Goal: Register for event/course

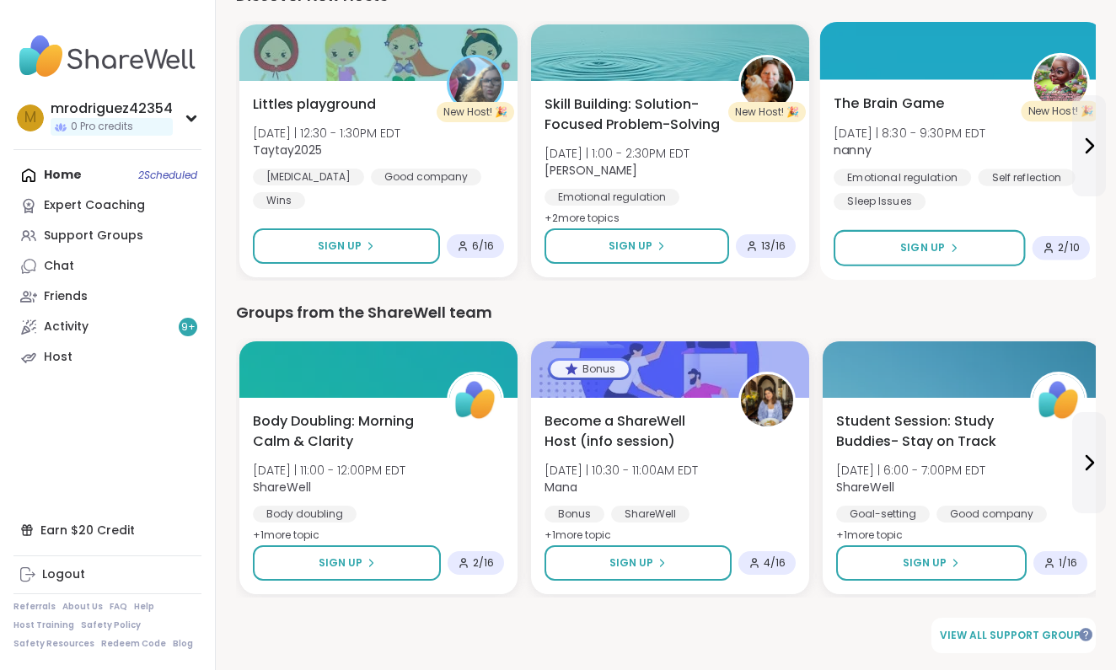
scroll to position [2176, 0]
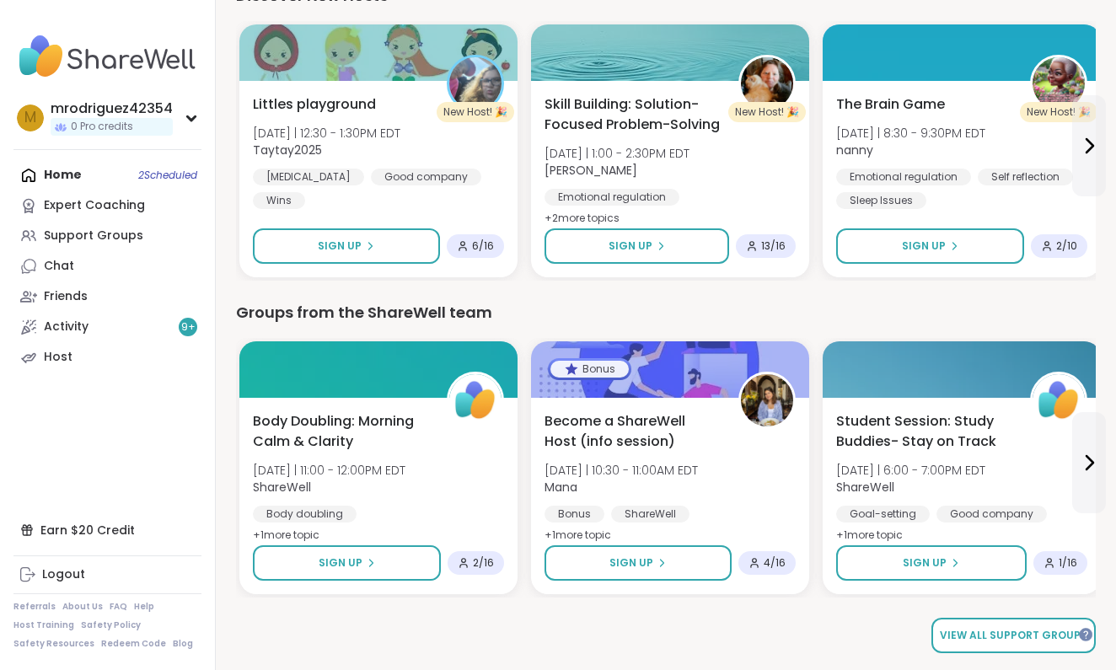
click at [975, 628] on span "View all support groups" at bounding box center [1013, 635] width 147 height 15
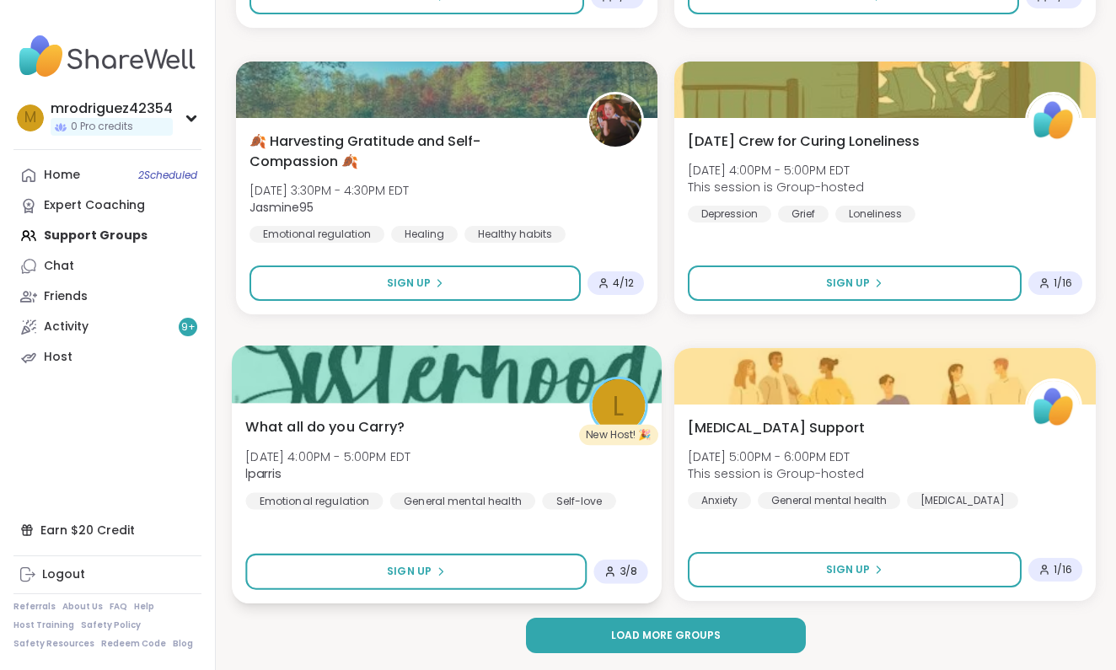
scroll to position [4739, 0]
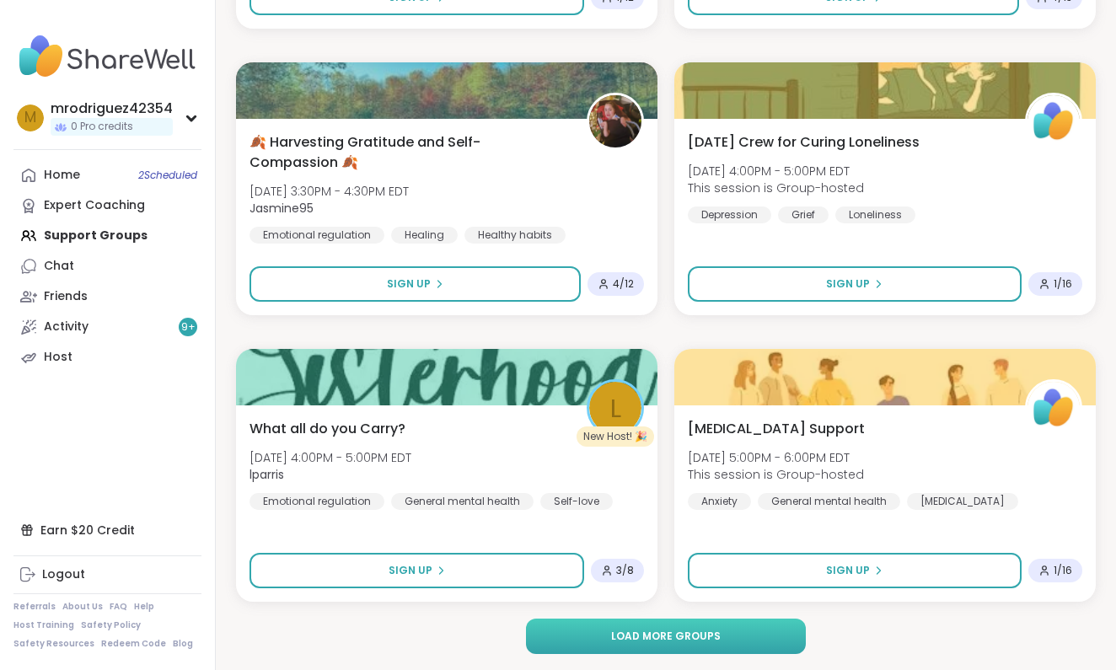
click at [608, 630] on button "Load more groups" at bounding box center [666, 636] width 280 height 35
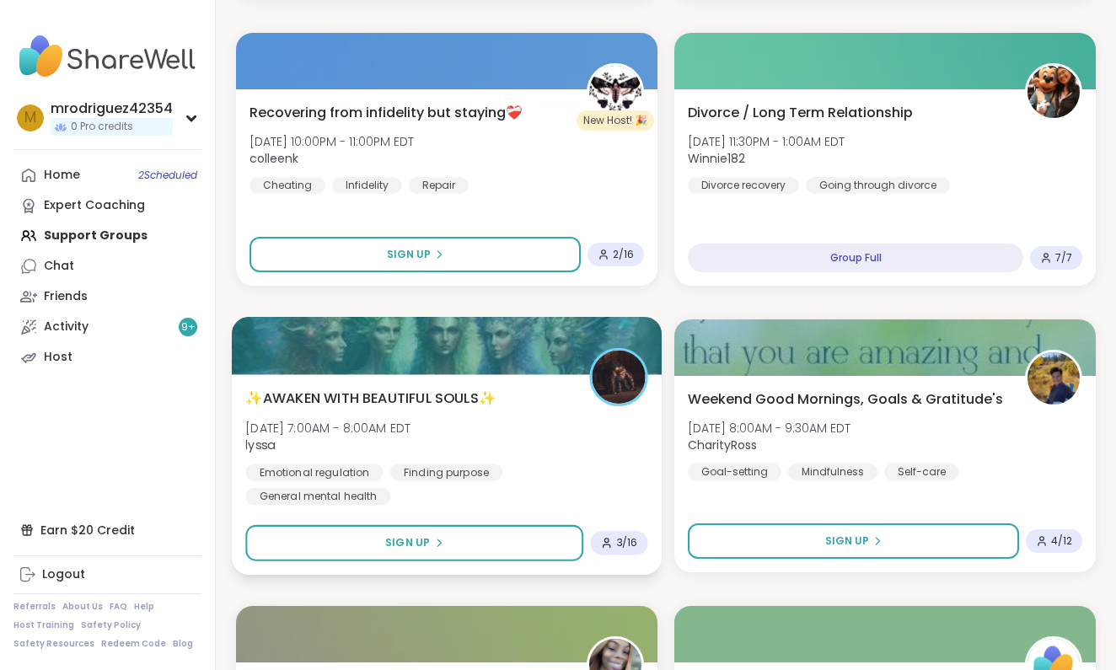
scroll to position [7091, 0]
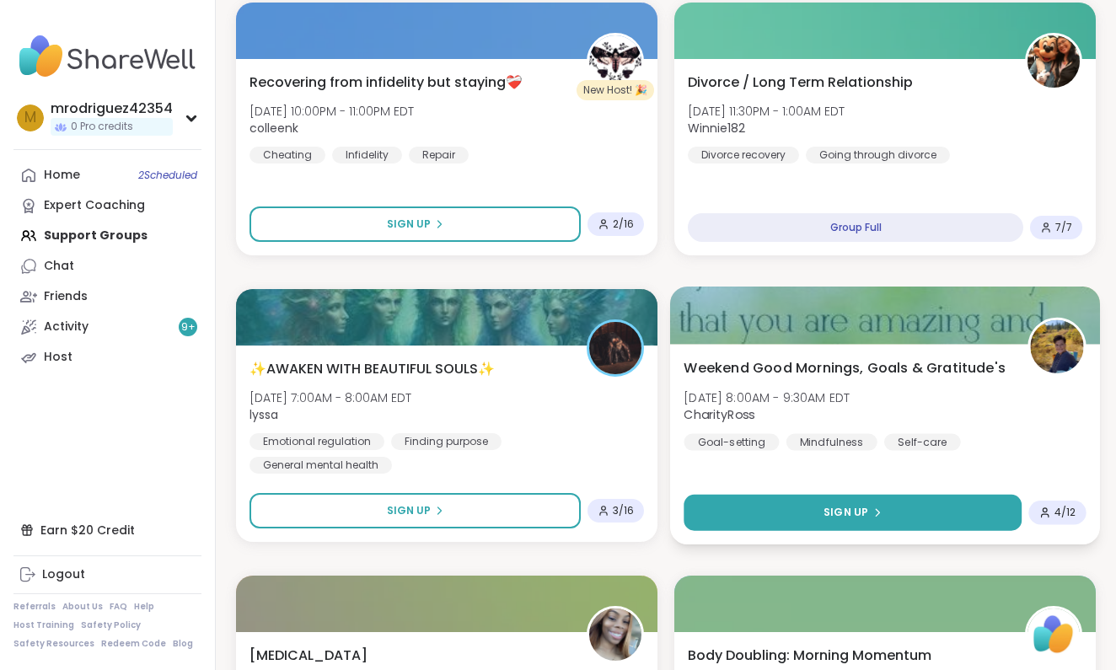
click at [835, 506] on span "Sign Up" at bounding box center [845, 512] width 45 height 15
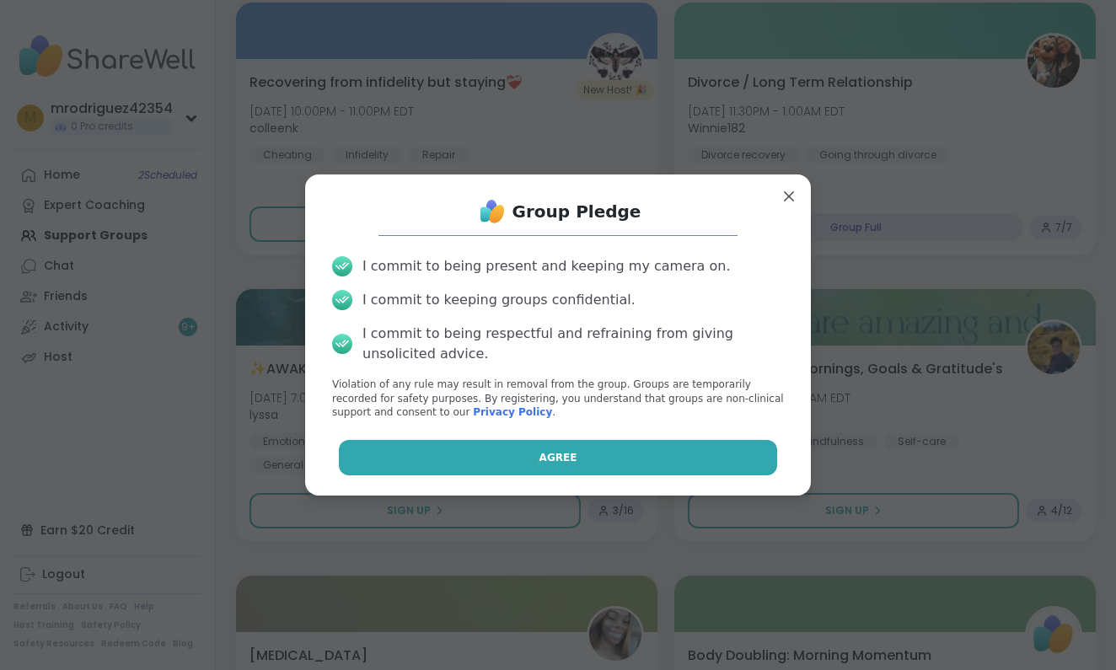
click at [519, 447] on button "Agree" at bounding box center [558, 457] width 439 height 35
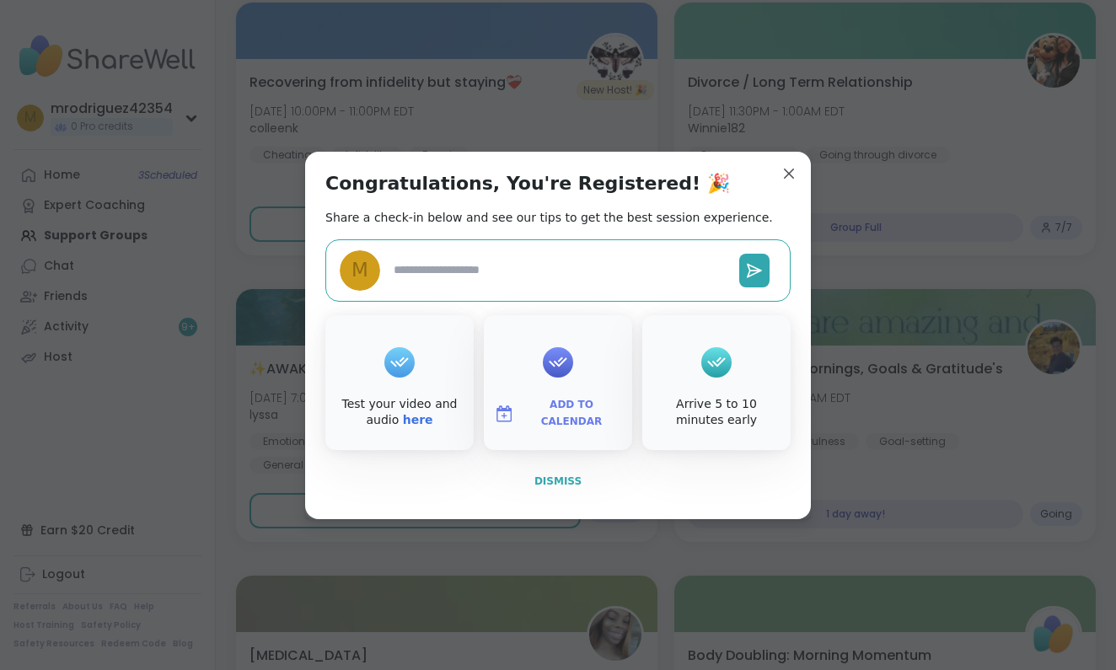
click at [547, 476] on span "Dismiss" at bounding box center [557, 481] width 47 height 12
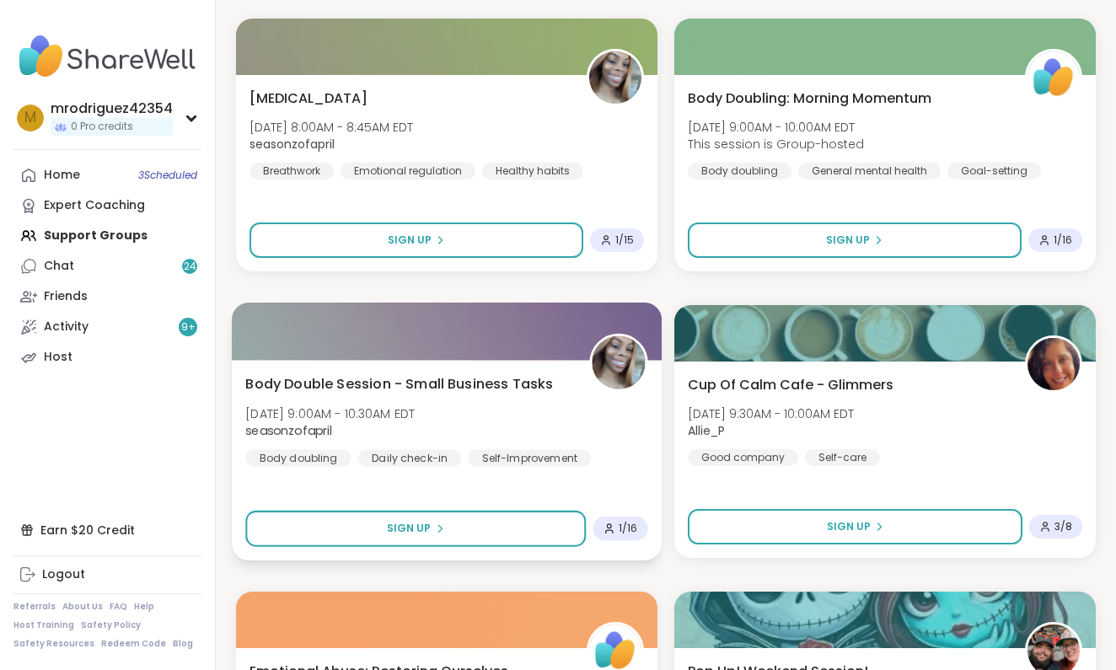
scroll to position [7655, 0]
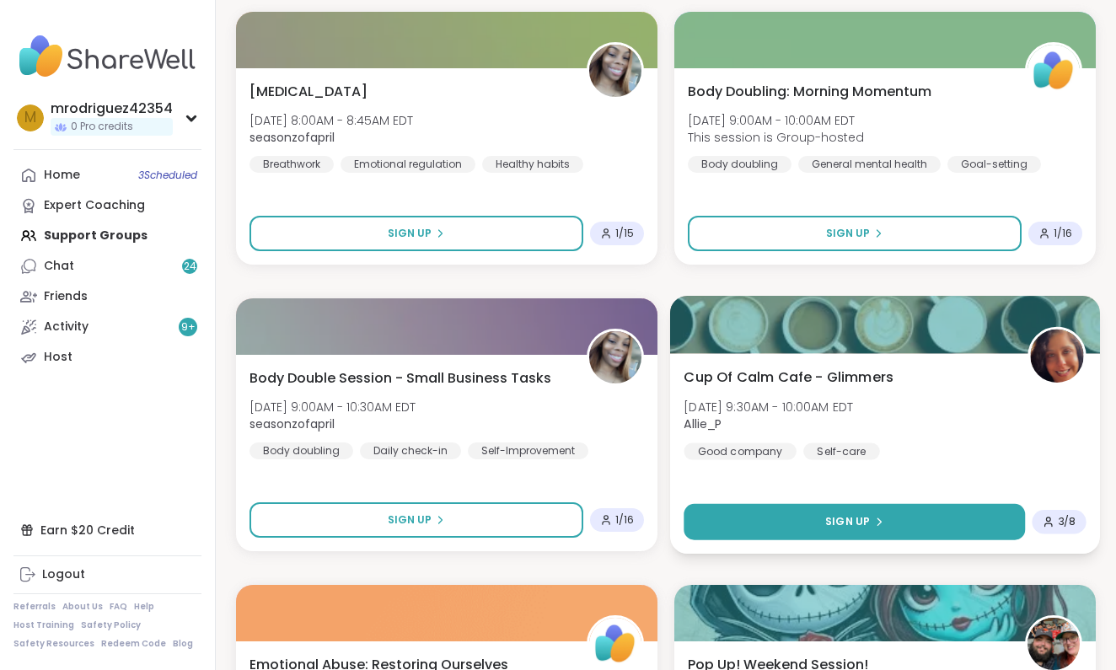
click at [821, 516] on button "Sign Up" at bounding box center [853, 522] width 341 height 36
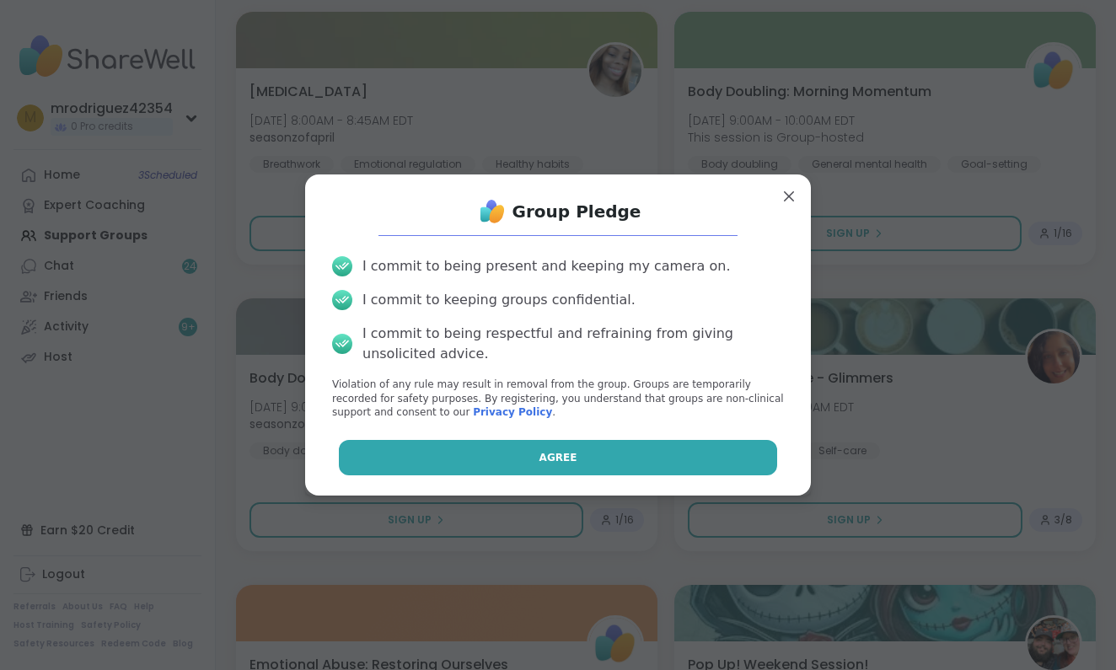
click at [600, 457] on button "Agree" at bounding box center [558, 457] width 439 height 35
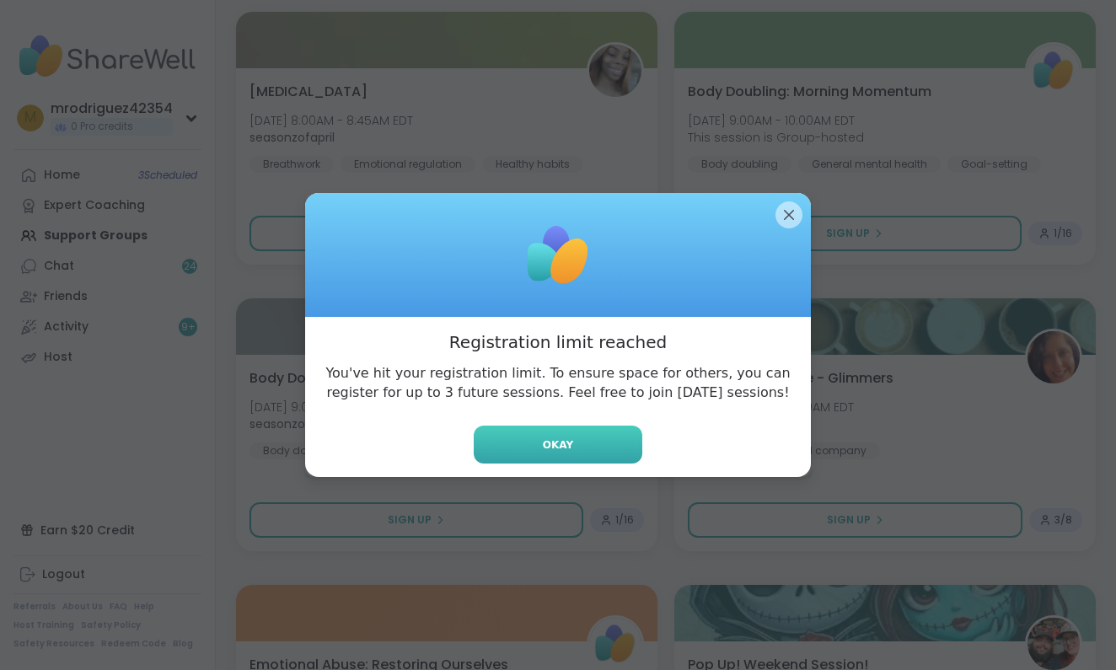
click at [585, 444] on button "Okay" at bounding box center [558, 445] width 169 height 38
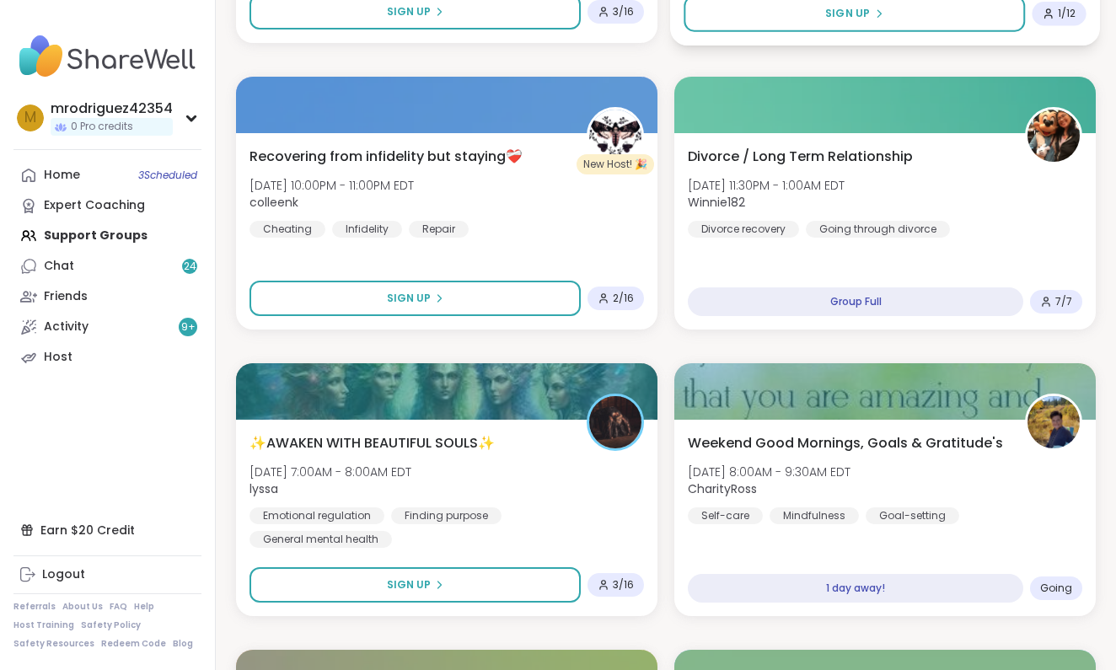
scroll to position [7019, 0]
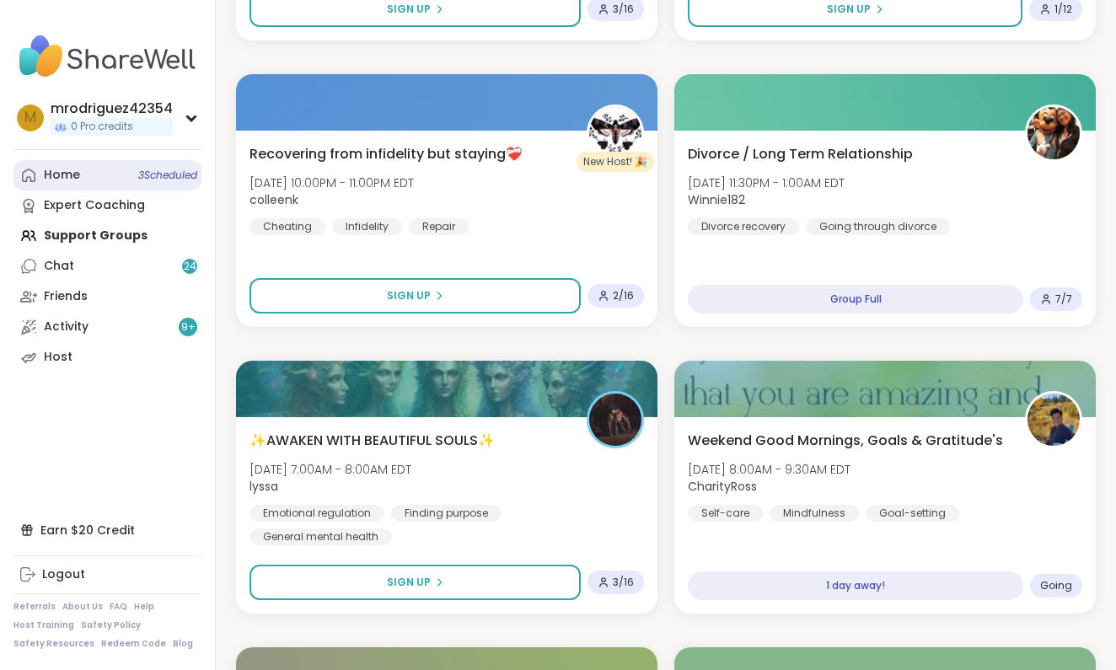
click at [152, 174] on span "3 Scheduled" at bounding box center [167, 175] width 59 height 13
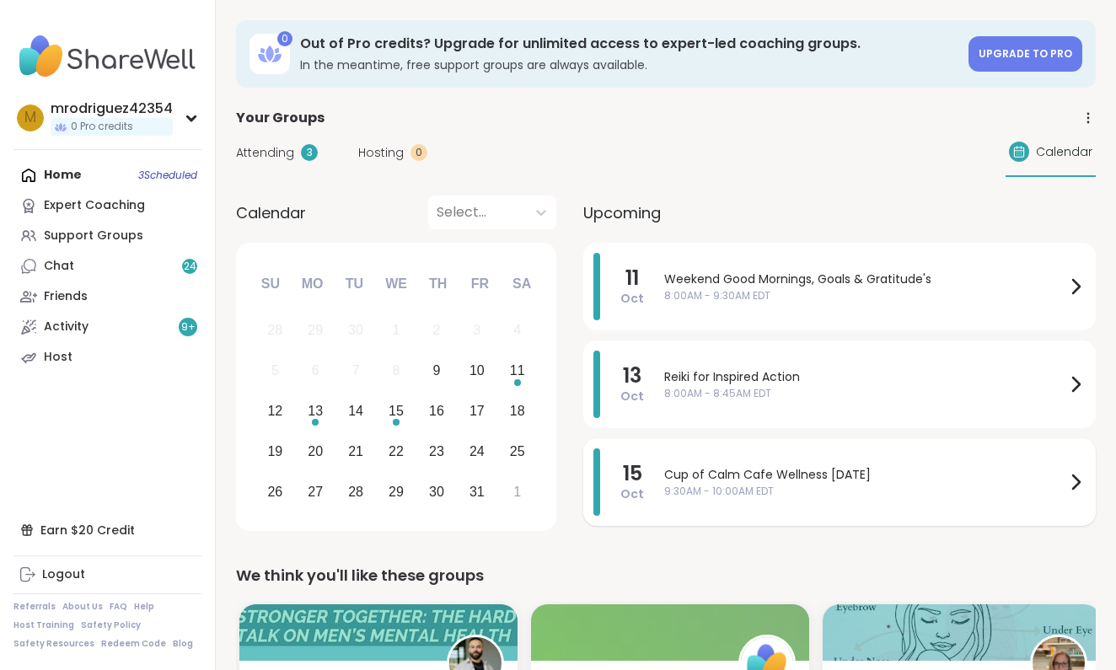
click at [1074, 480] on icon at bounding box center [1075, 482] width 20 height 20
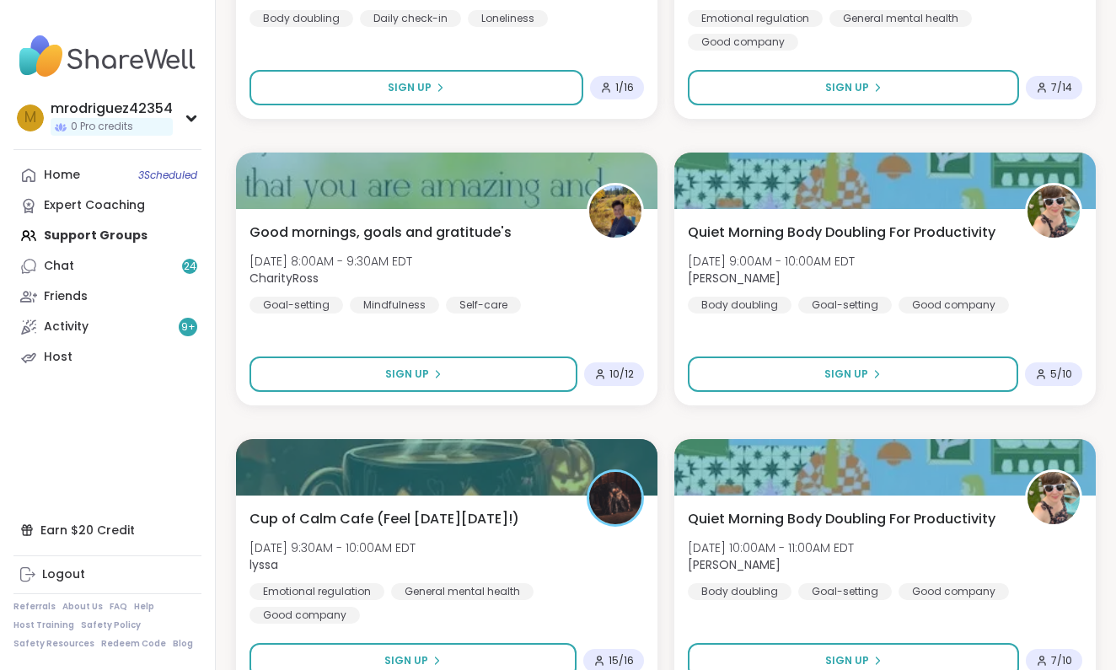
scroll to position [1787, 0]
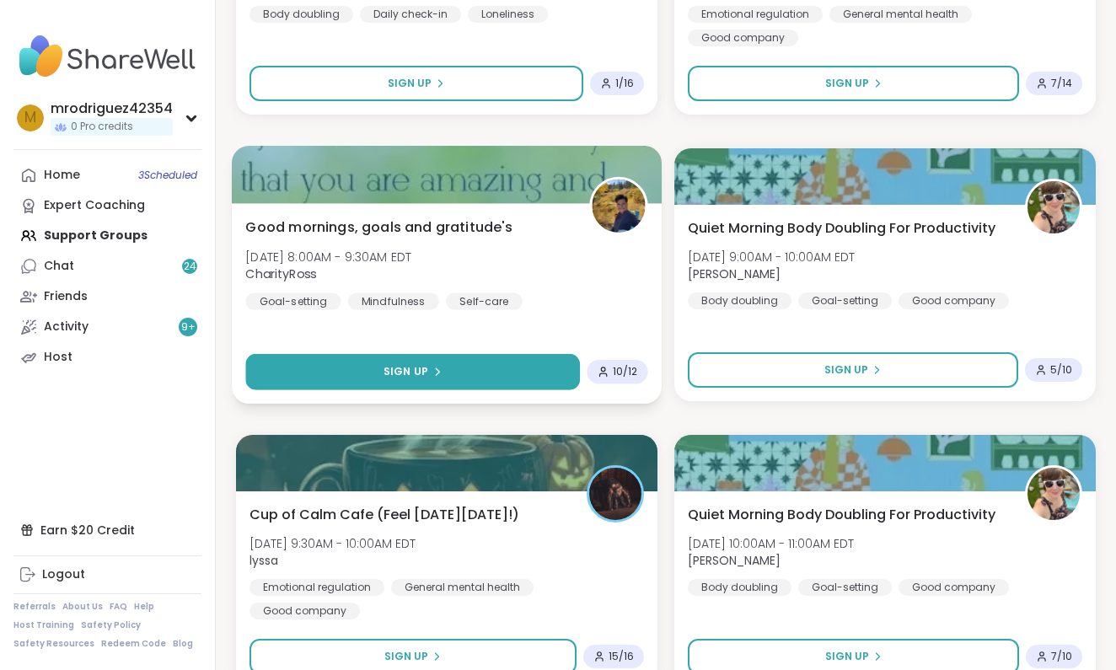
click at [399, 369] on span "Sign Up" at bounding box center [405, 371] width 45 height 15
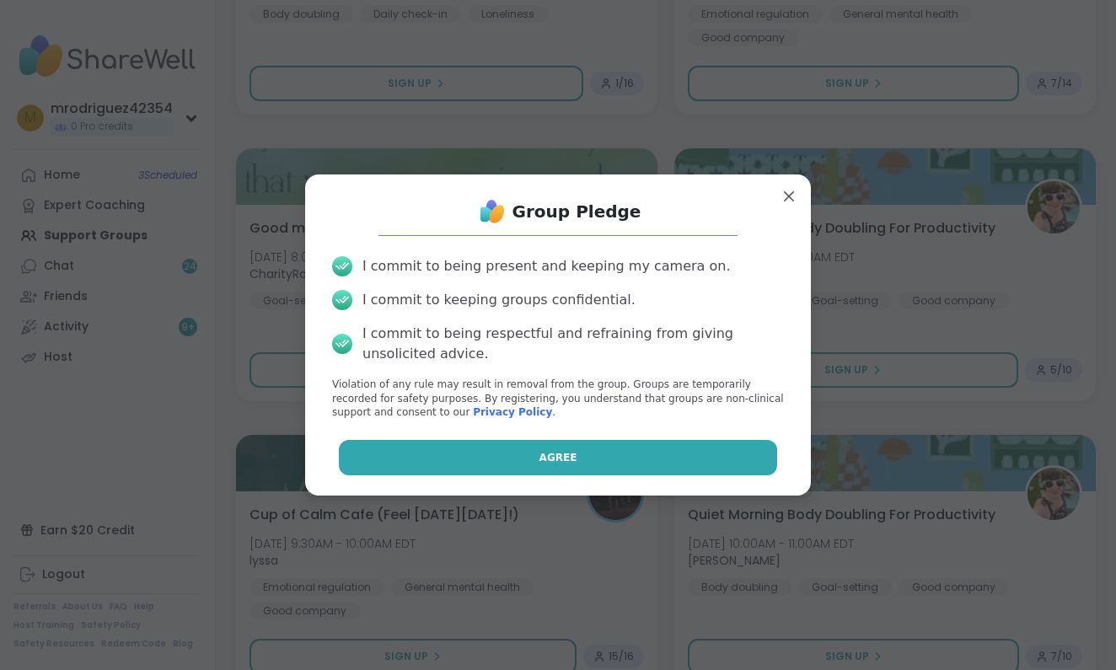
click at [549, 452] on span "Agree" at bounding box center [558, 457] width 38 height 15
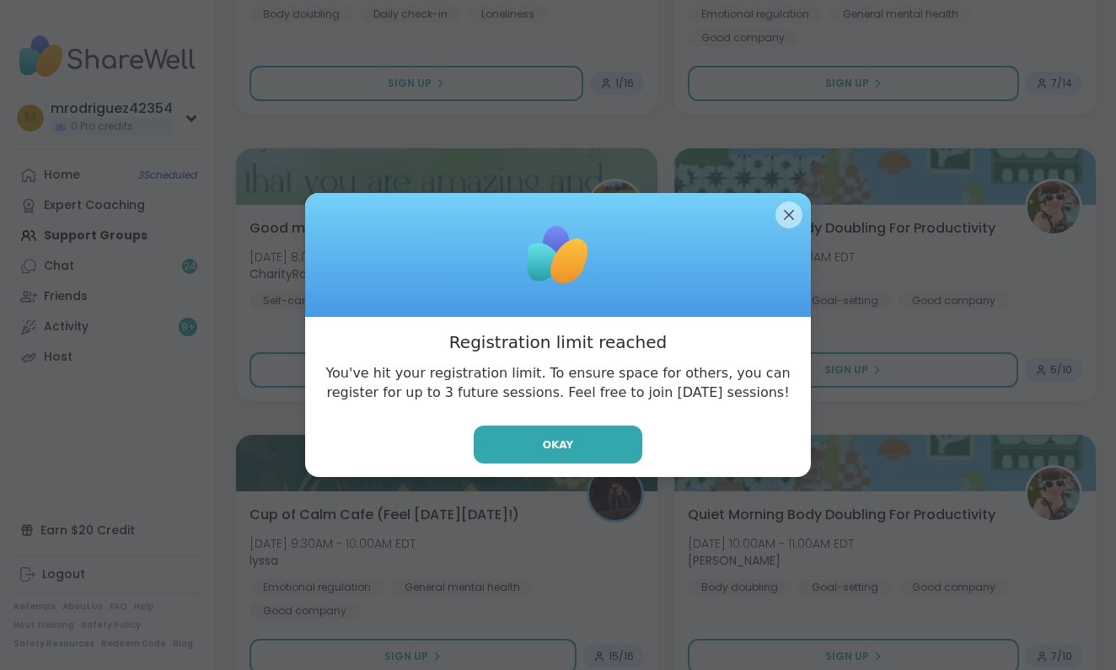
click at [549, 452] on span "Okay" at bounding box center [558, 444] width 30 height 15
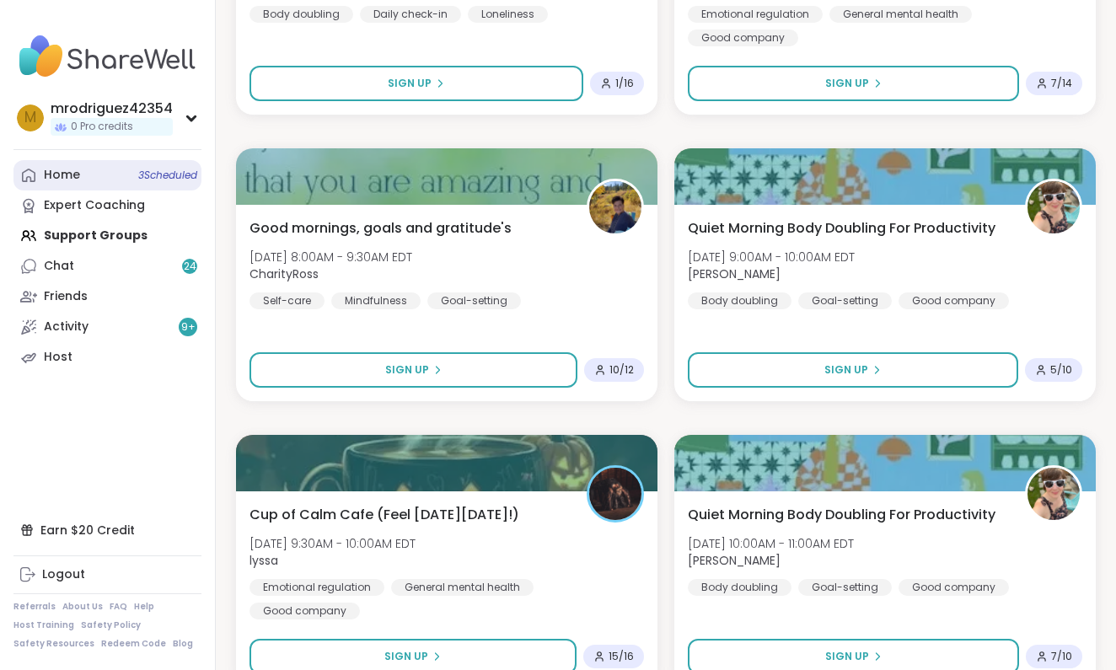
click at [149, 181] on link "Home 3 Scheduled" at bounding box center [107, 175] width 188 height 30
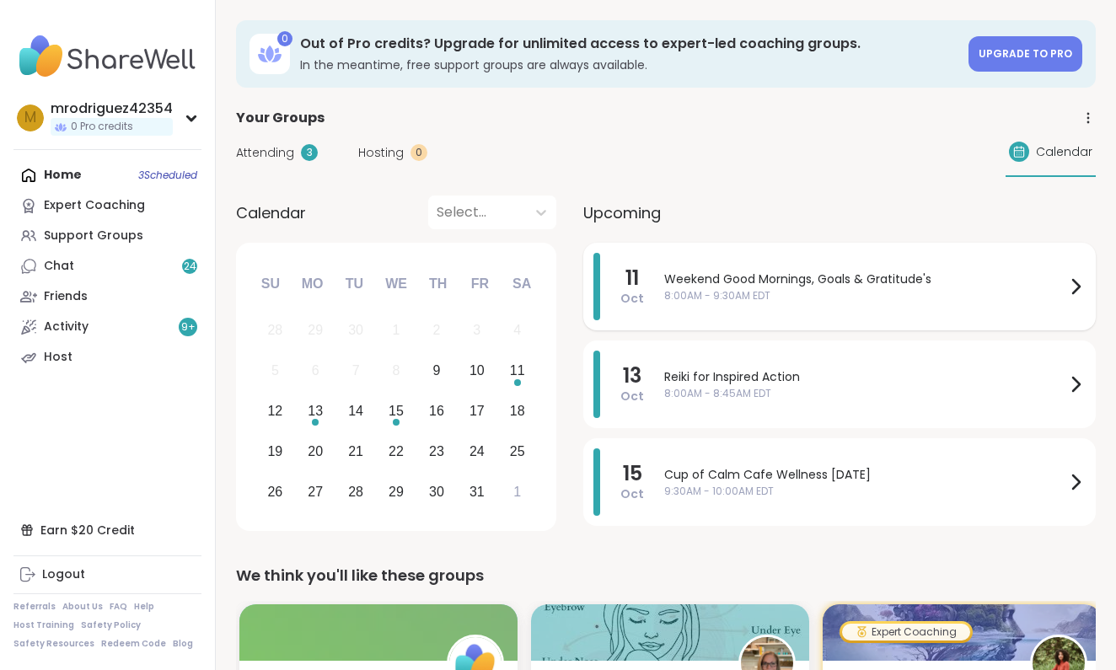
click at [1074, 283] on icon at bounding box center [1075, 286] width 20 height 20
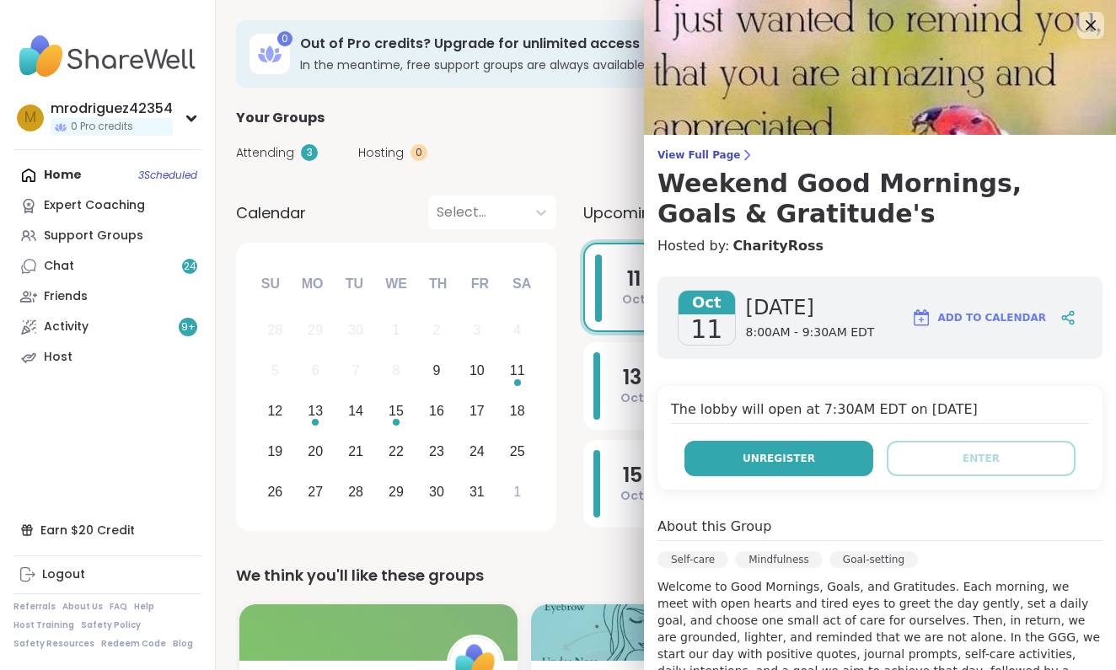
click at [787, 454] on span "Unregister" at bounding box center [778, 458] width 72 height 15
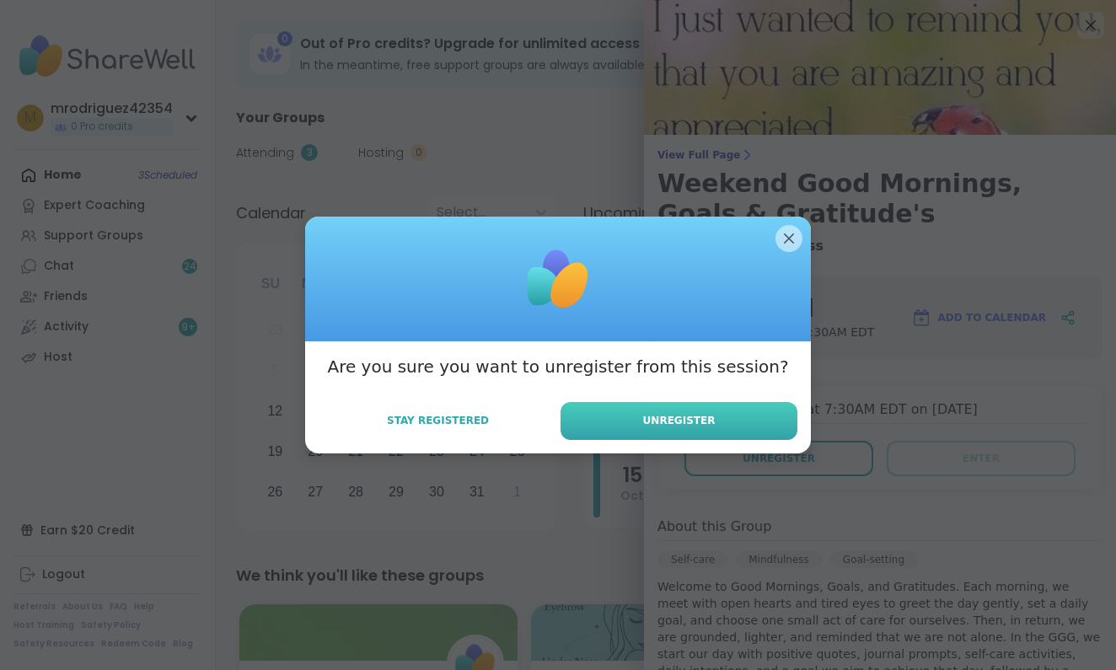
click at [703, 415] on span "Unregister" at bounding box center [679, 420] width 72 height 15
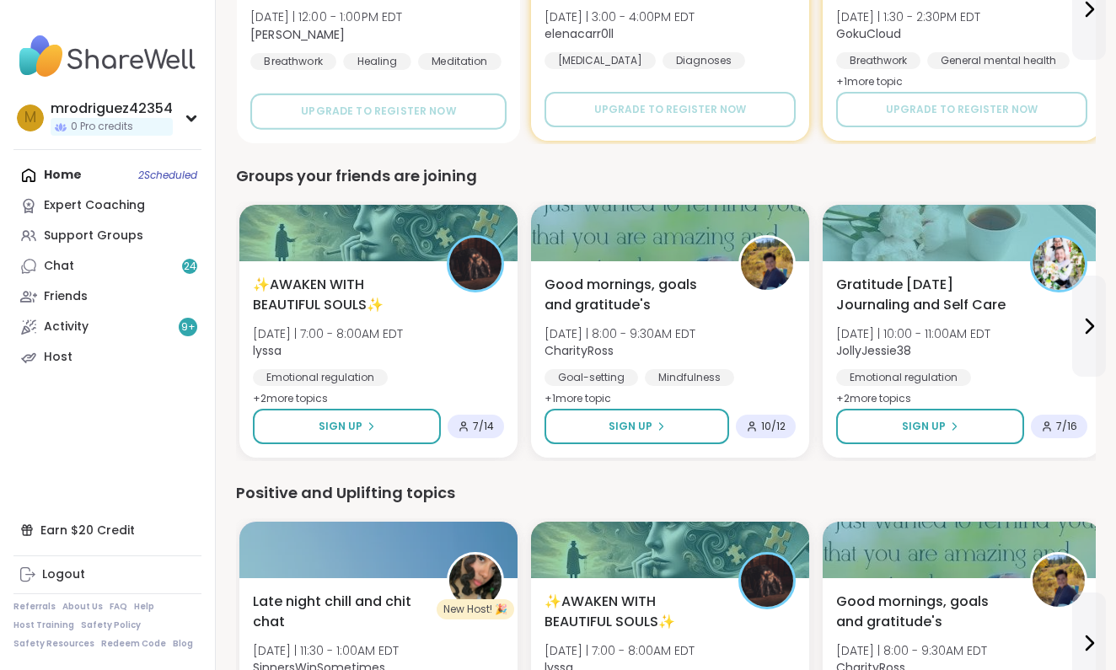
scroll to position [1354, 0]
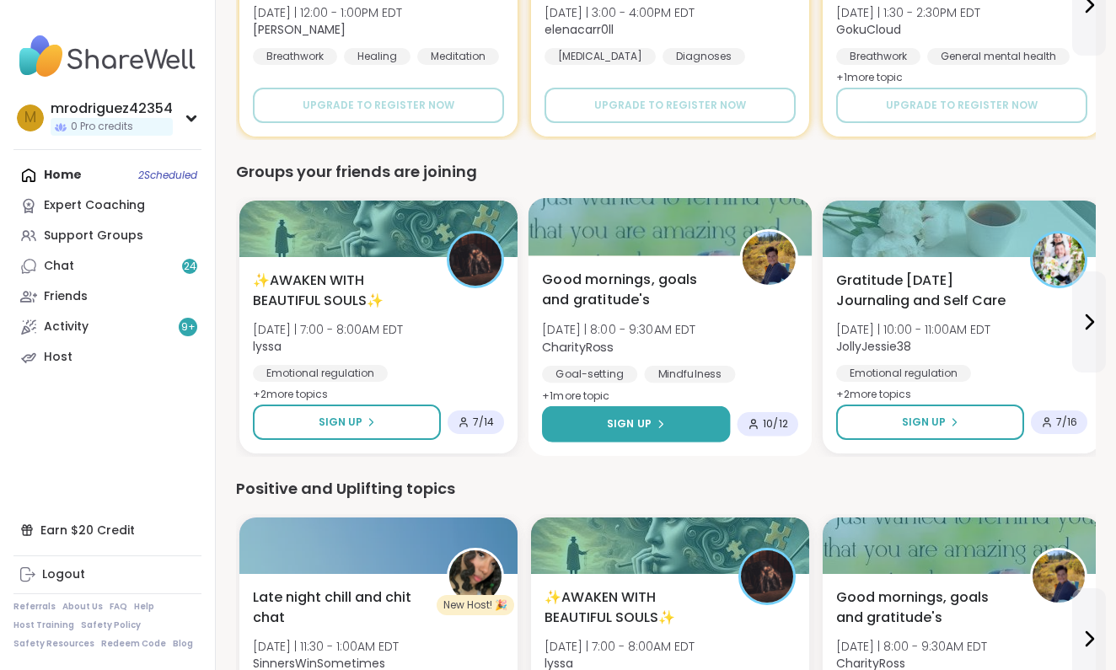
click at [627, 422] on span "Sign Up" at bounding box center [629, 423] width 45 height 15
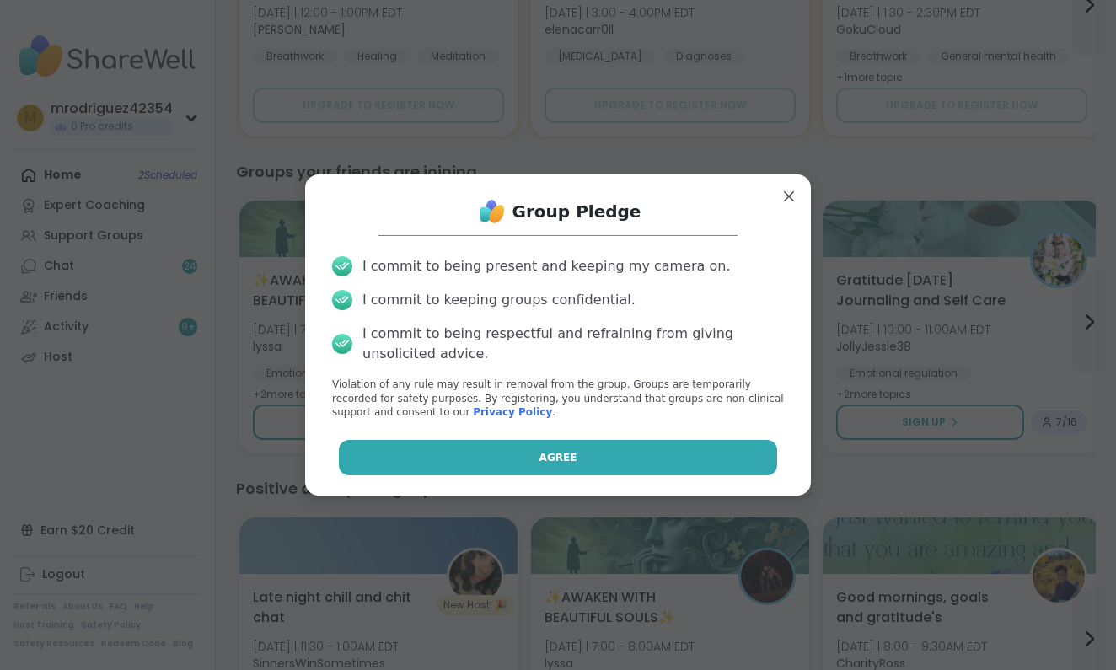
click at [555, 451] on span "Agree" at bounding box center [558, 457] width 38 height 15
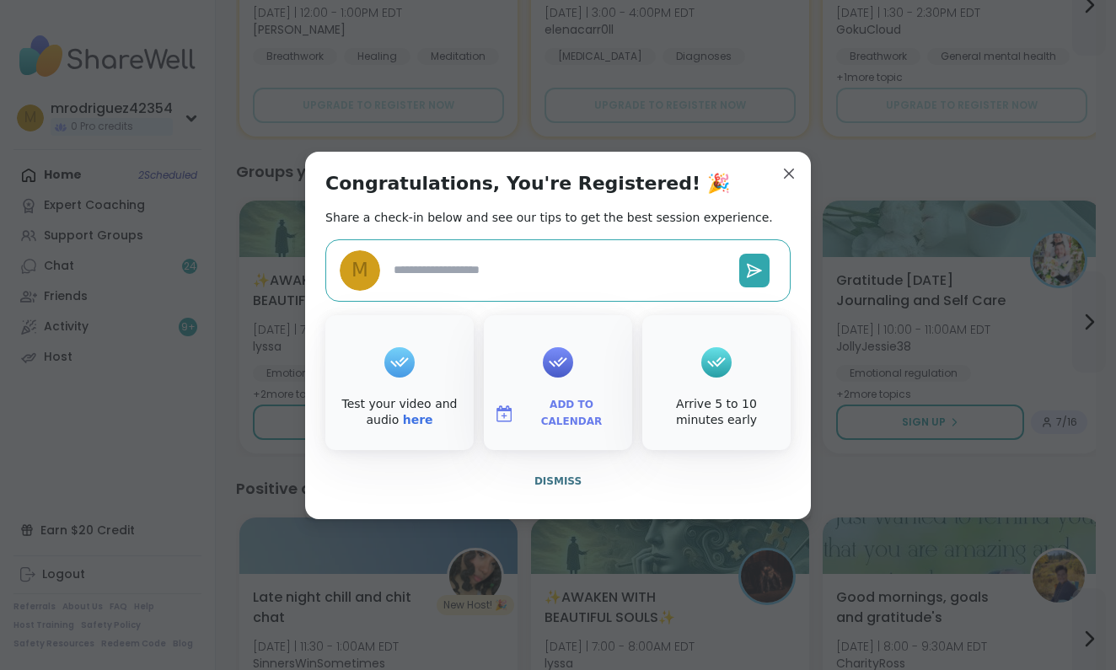
type textarea "*"
click at [563, 479] on span "Dismiss" at bounding box center [557, 481] width 47 height 12
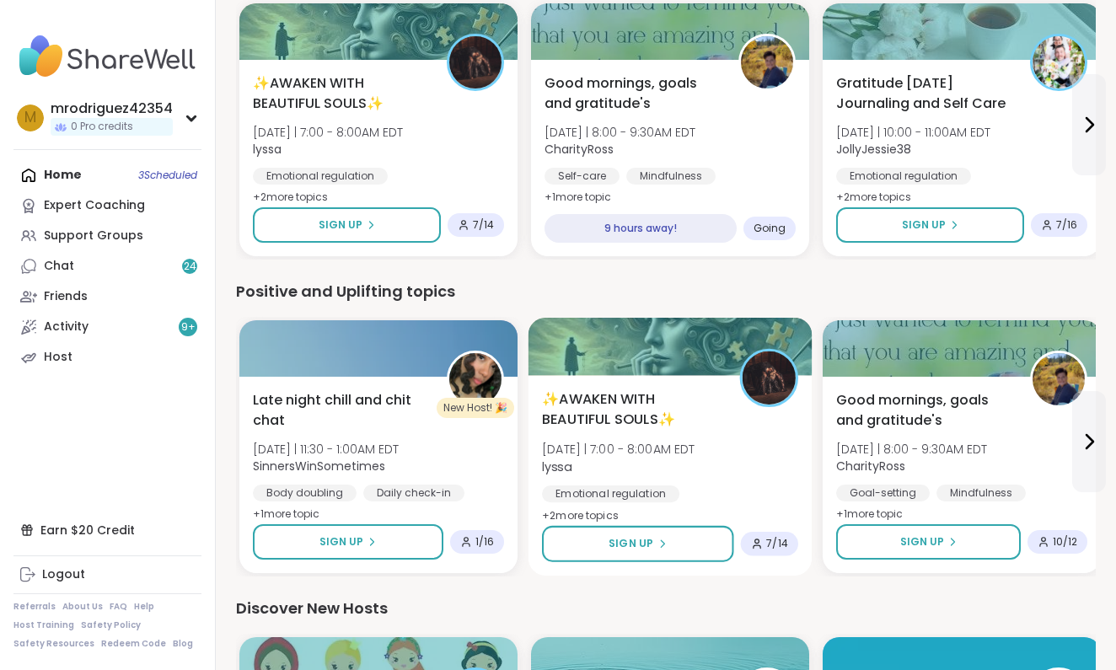
scroll to position [1555, 0]
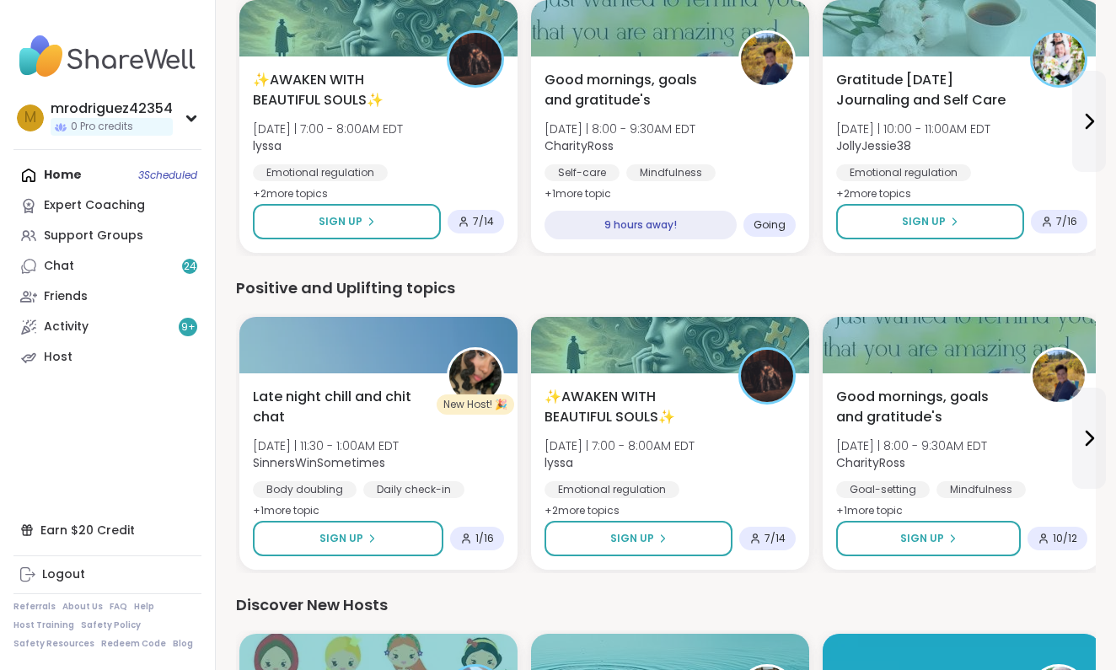
click at [76, 172] on div "Home 3 Scheduled Expert Coaching Support Groups Chat 24 Friends Activity 9 + Ho…" at bounding box center [107, 266] width 188 height 212
click at [50, 173] on div "Home 3 Scheduled Expert Coaching Support Groups Chat 24 Friends Activity 9 + Ho…" at bounding box center [107, 266] width 188 height 212
click at [181, 173] on div "Home 3 Scheduled Expert Coaching Support Groups Chat 24 Friends Activity 9 + Ho…" at bounding box center [107, 266] width 188 height 212
click at [180, 175] on div "Home 3 Scheduled Expert Coaching Support Groups Chat 24 Friends Activity 9 + Ho…" at bounding box center [107, 266] width 188 height 212
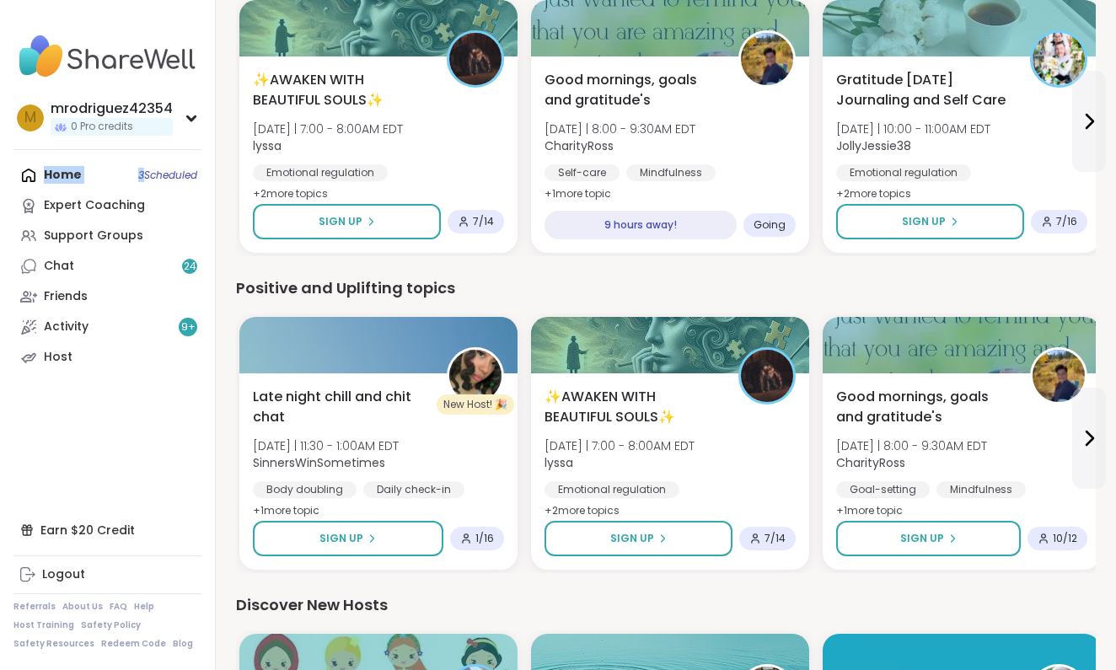
click at [175, 178] on div "Home 3 Scheduled Expert Coaching Support Groups Chat 24 Friends Activity 9 + Ho…" at bounding box center [107, 266] width 188 height 212
click at [169, 179] on div "Home 3 Scheduled Expert Coaching Support Groups Chat 24 Friends Activity 9 + Ho…" at bounding box center [107, 266] width 188 height 212
click at [110, 170] on div "Home 3 Scheduled Expert Coaching Support Groups Chat 24 Friends Activity 9 + Ho…" at bounding box center [107, 266] width 188 height 212
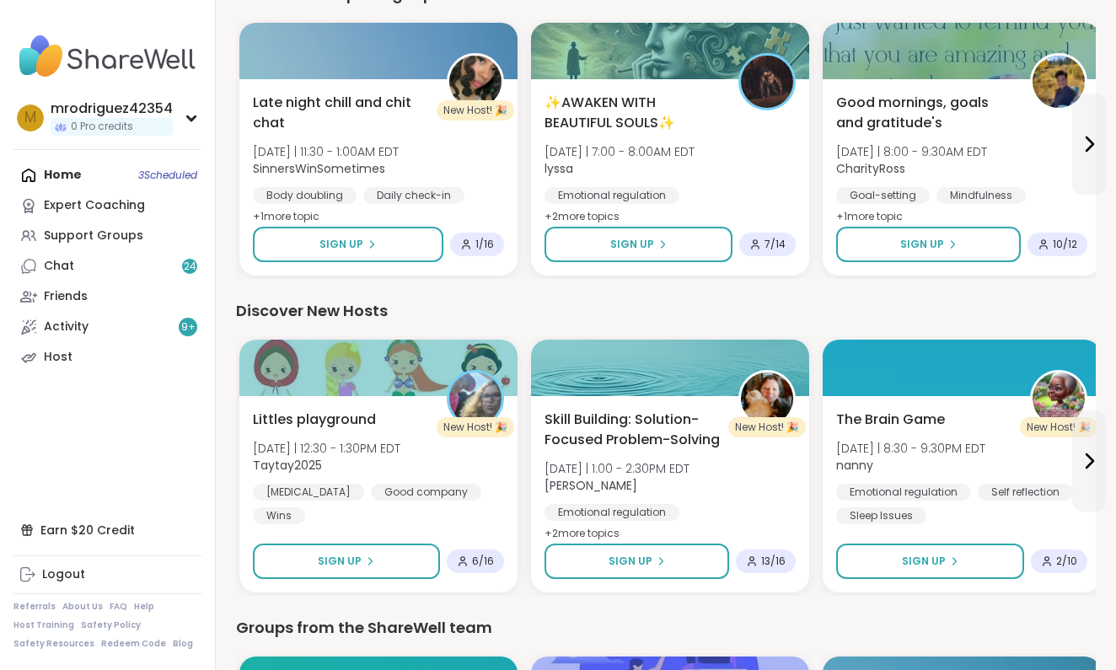
scroll to position [1850, 0]
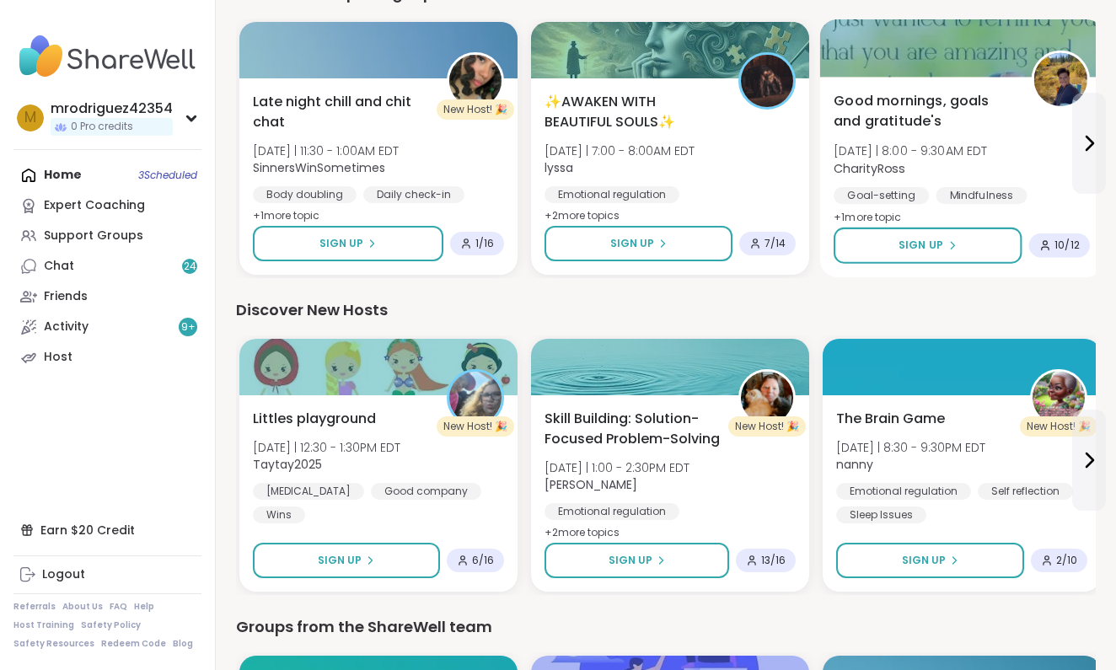
click at [861, 213] on span "+ 1 more topic" at bounding box center [867, 216] width 68 height 13
click at [118, 383] on nav "m mrodriguez42354 0 Pro credits Profile Membership Settings Help Home 3 Schedul…" at bounding box center [108, 335] width 216 height 670
click at [26, 171] on div "Home 3 Scheduled Expert Coaching Support Groups Chat 24 Friends Activity 9 + Ho…" at bounding box center [107, 266] width 188 height 212
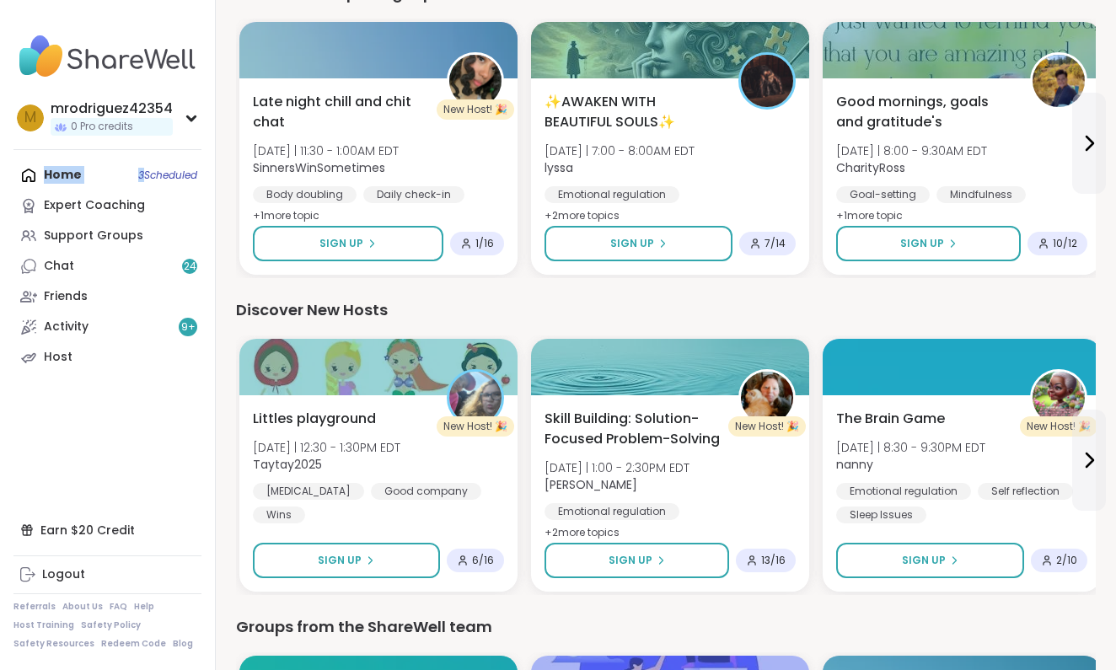
click at [26, 171] on div "Home 3 Scheduled Expert Coaching Support Groups Chat 24 Friends Activity 9 + Ho…" at bounding box center [107, 266] width 188 height 212
click at [176, 173] on div "Home 3 Scheduled Expert Coaching Support Groups Chat 24 Friends Activity 9 + Ho…" at bounding box center [107, 266] width 188 height 212
click at [165, 203] on link "Expert Coaching" at bounding box center [107, 205] width 188 height 30
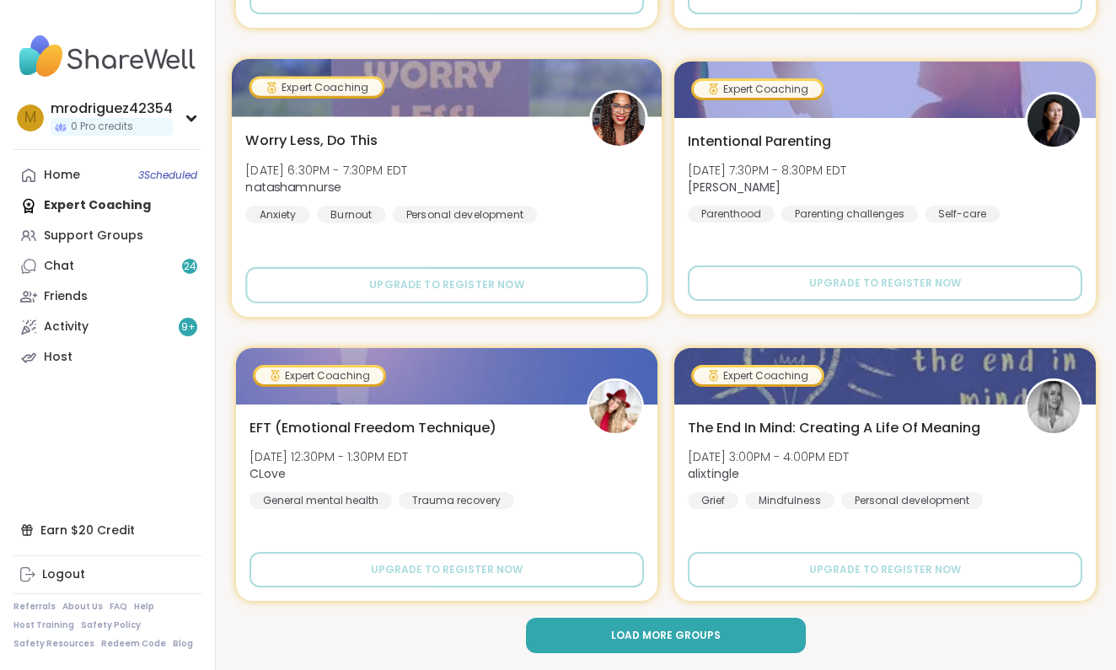
scroll to position [4857, 0]
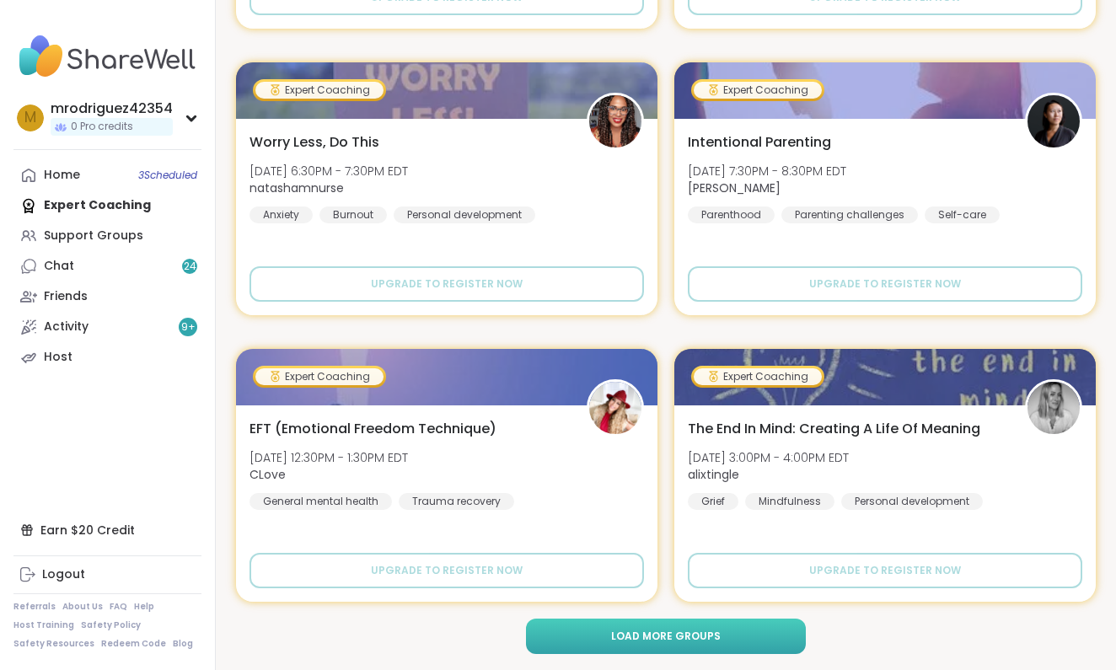
click at [661, 634] on span "Load more groups" at bounding box center [666, 636] width 110 height 15
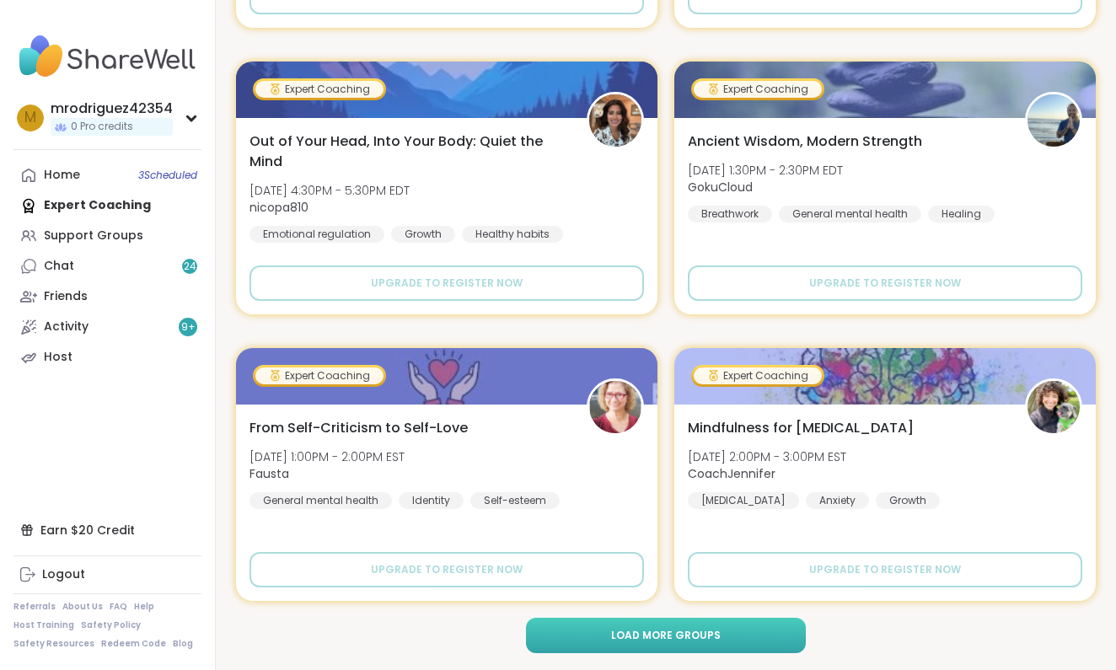
scroll to position [10014, 0]
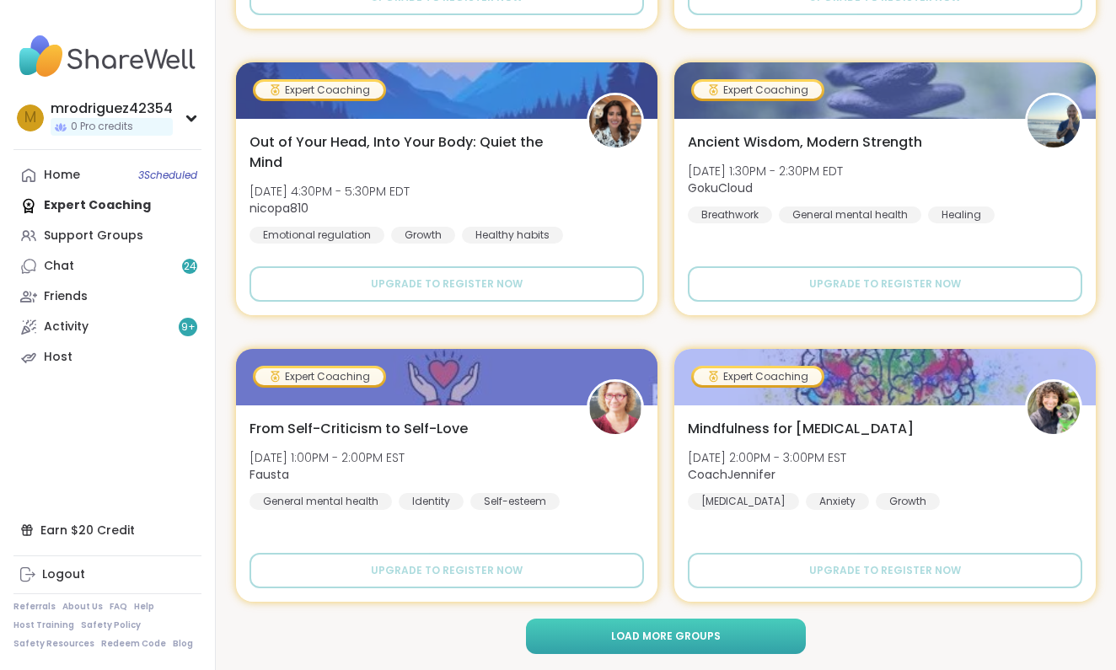
click at [687, 629] on span "Load more groups" at bounding box center [666, 636] width 110 height 15
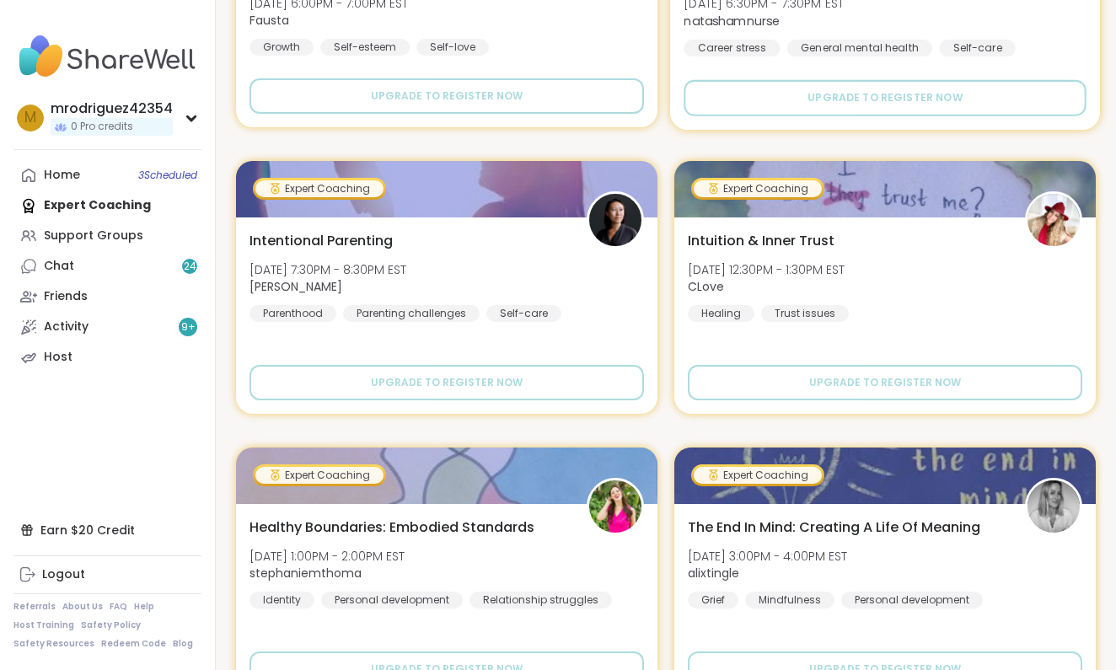
scroll to position [14504, 0]
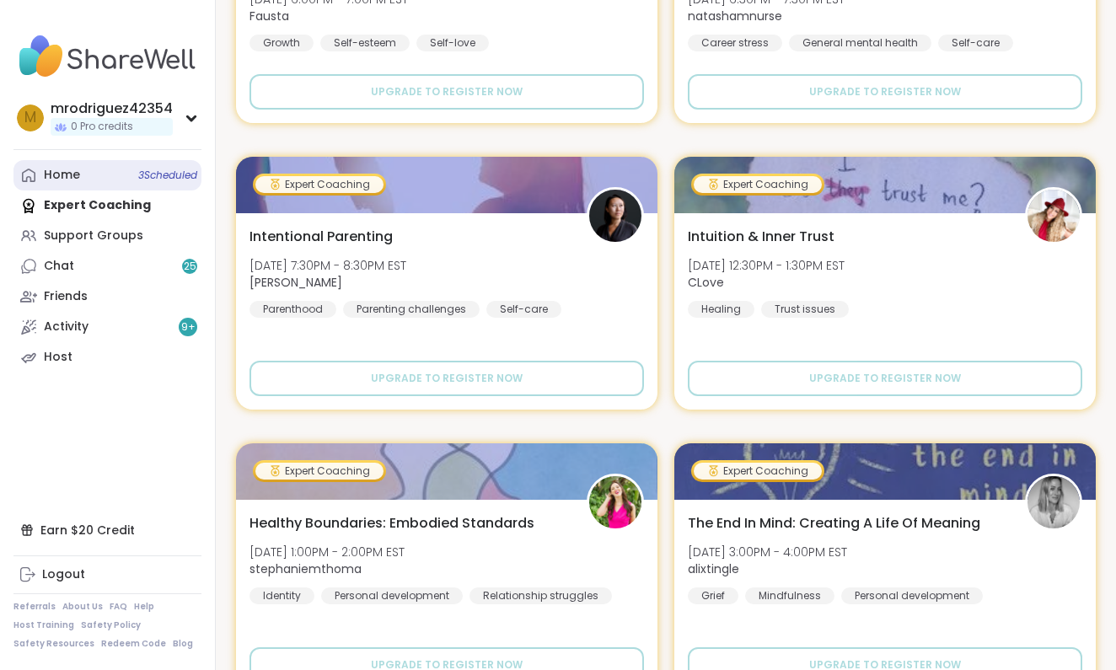
click at [172, 181] on link "Home 3 Scheduled" at bounding box center [107, 175] width 188 height 30
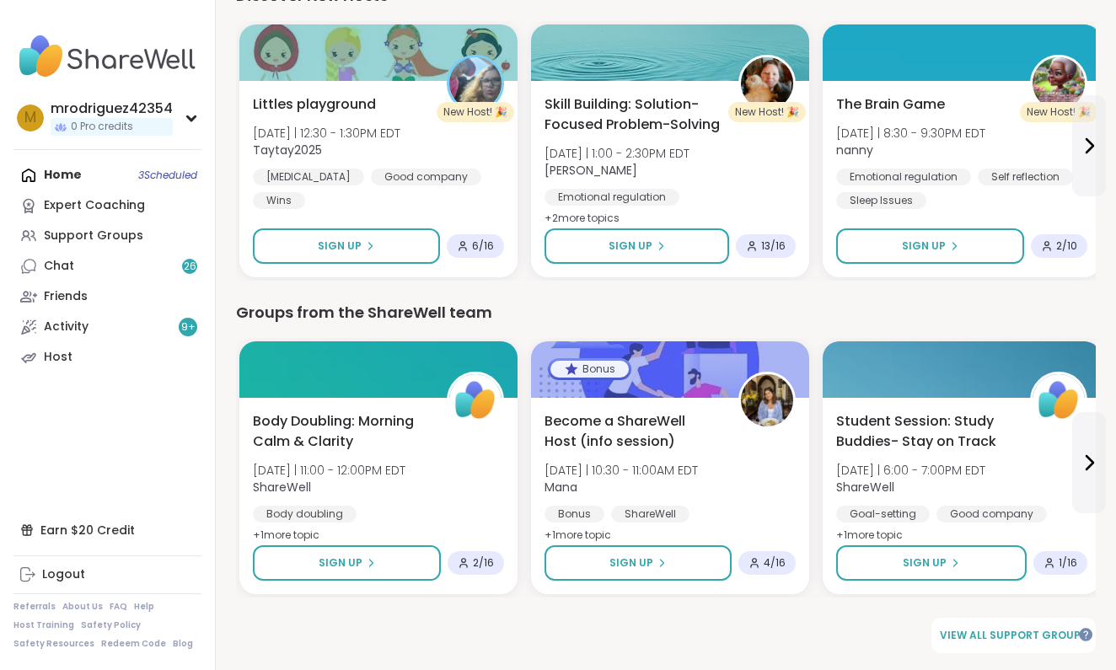
scroll to position [2164, 0]
click at [57, 168] on div "Home 3 Scheduled Expert Coaching Support Groups Chat 27 Friends Activity 9 + Ho…" at bounding box center [107, 266] width 188 height 212
click at [57, 167] on div "Home 3 Scheduled Expert Coaching Support Groups Chat 27 Friends Activity 9 + Ho…" at bounding box center [107, 266] width 188 height 212
click at [57, 174] on div "Home 3 Scheduled Expert Coaching Support Groups Chat 27 Friends Activity 9 + Ho…" at bounding box center [107, 266] width 188 height 212
click at [25, 172] on div "Home 3 Scheduled Expert Coaching Support Groups Chat 27 Friends Activity 9 + Ho…" at bounding box center [107, 266] width 188 height 212
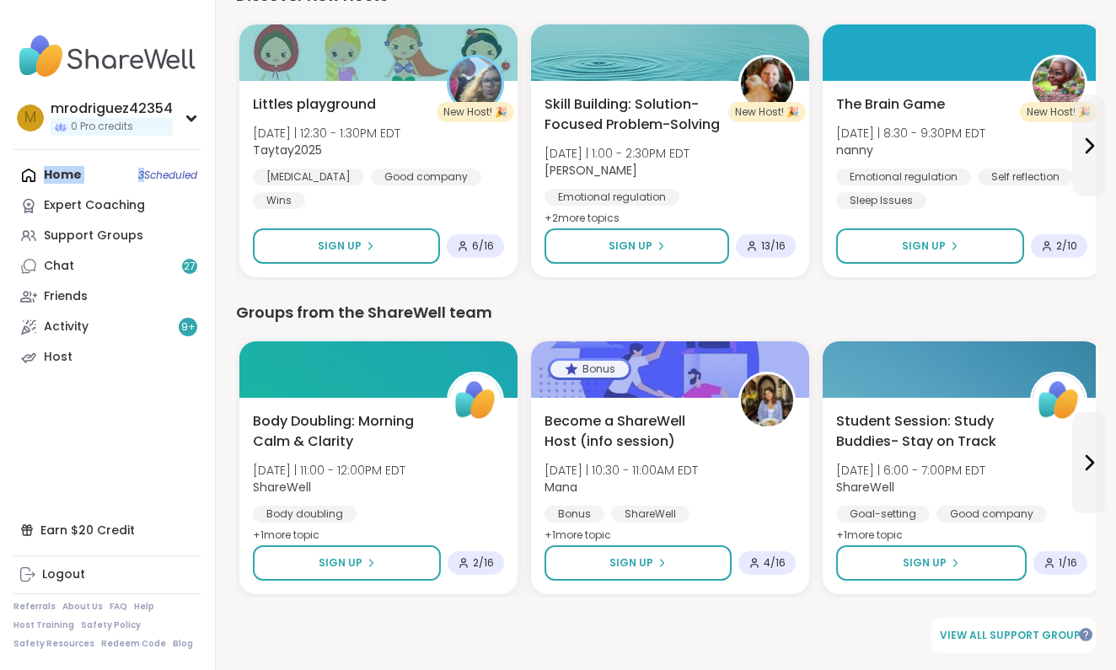
click at [25, 172] on div "Home 3 Scheduled Expert Coaching Support Groups Chat 27 Friends Activity 9 + Ho…" at bounding box center [107, 266] width 188 height 212
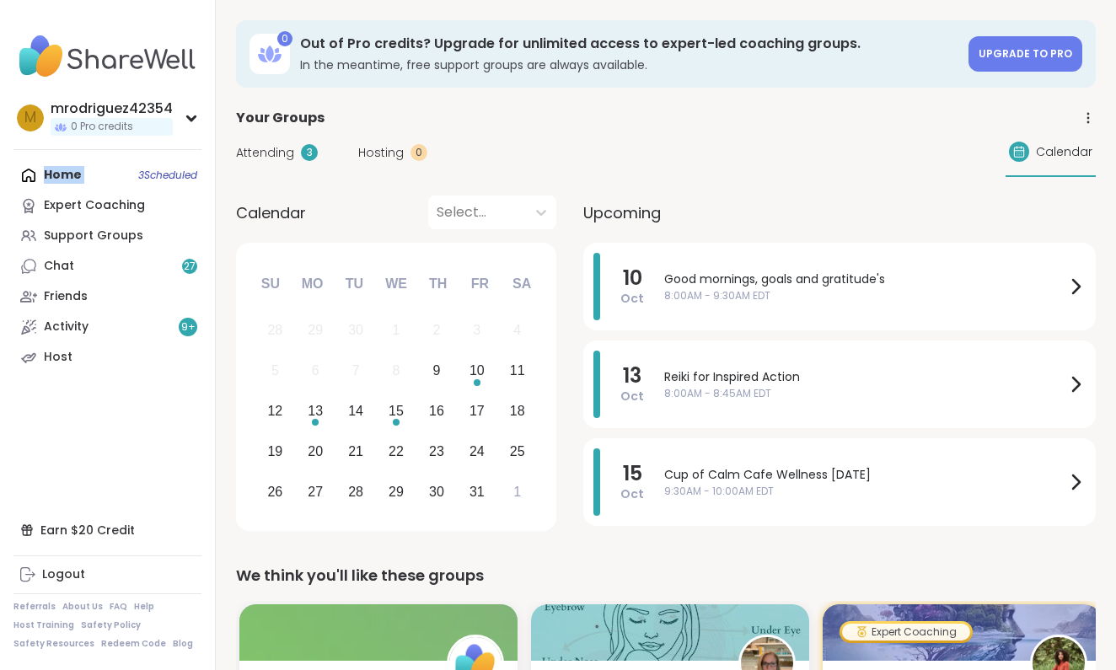
scroll to position [0, 0]
